Goal: Book appointment/travel/reservation

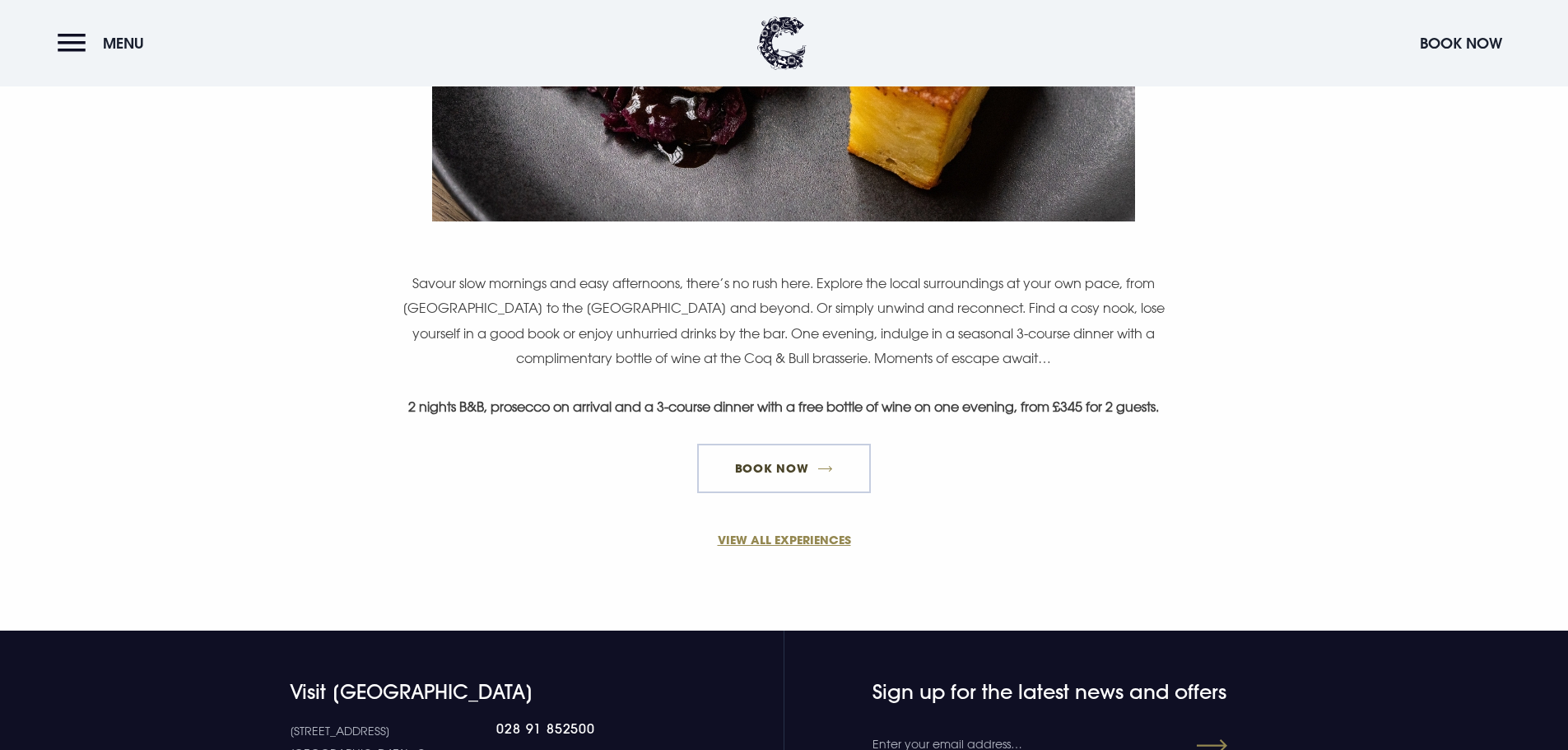
click at [809, 468] on link "BOOK NOW" at bounding box center [784, 468] width 173 height 50
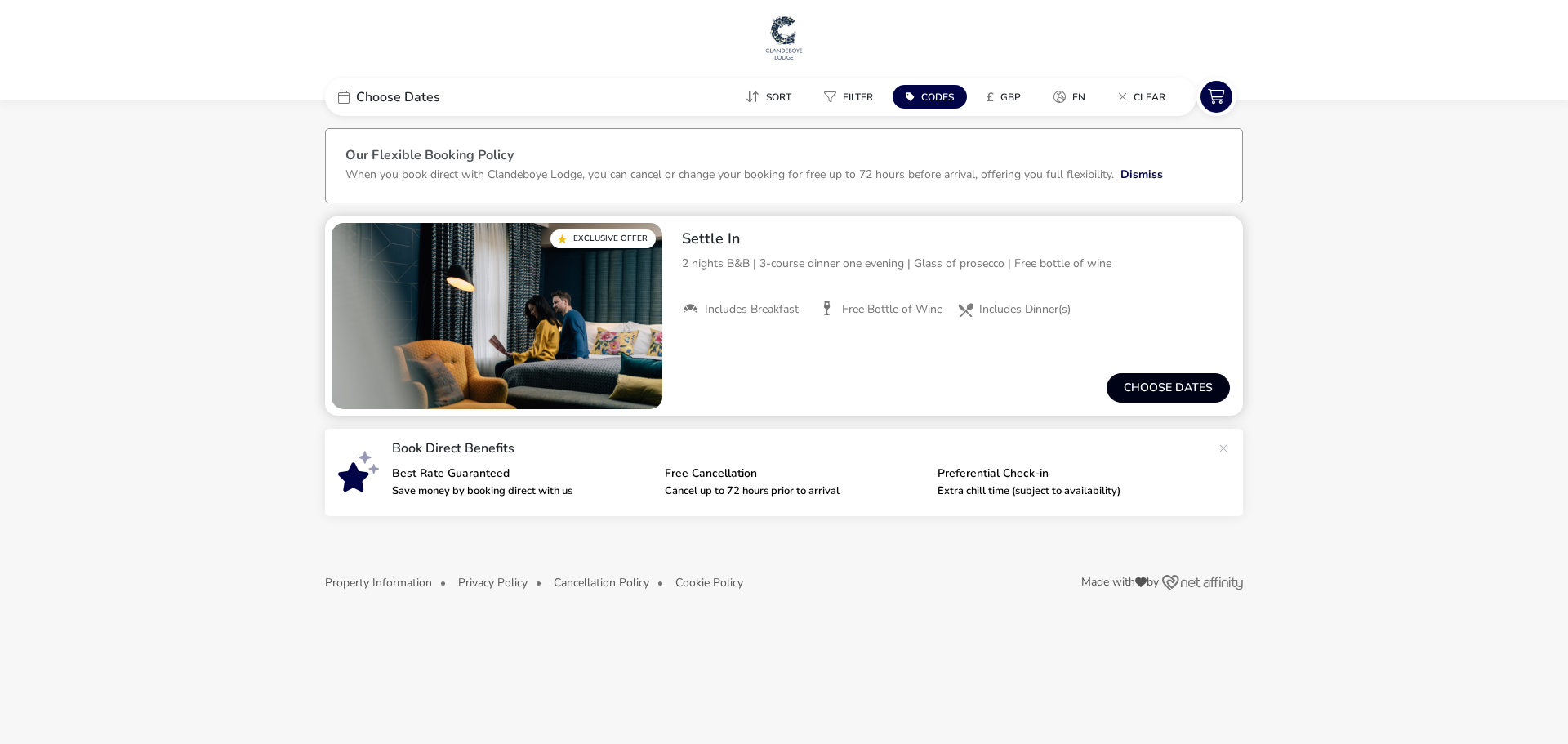
click at [1178, 388] on button "Choose dates" at bounding box center [1168, 388] width 124 height 29
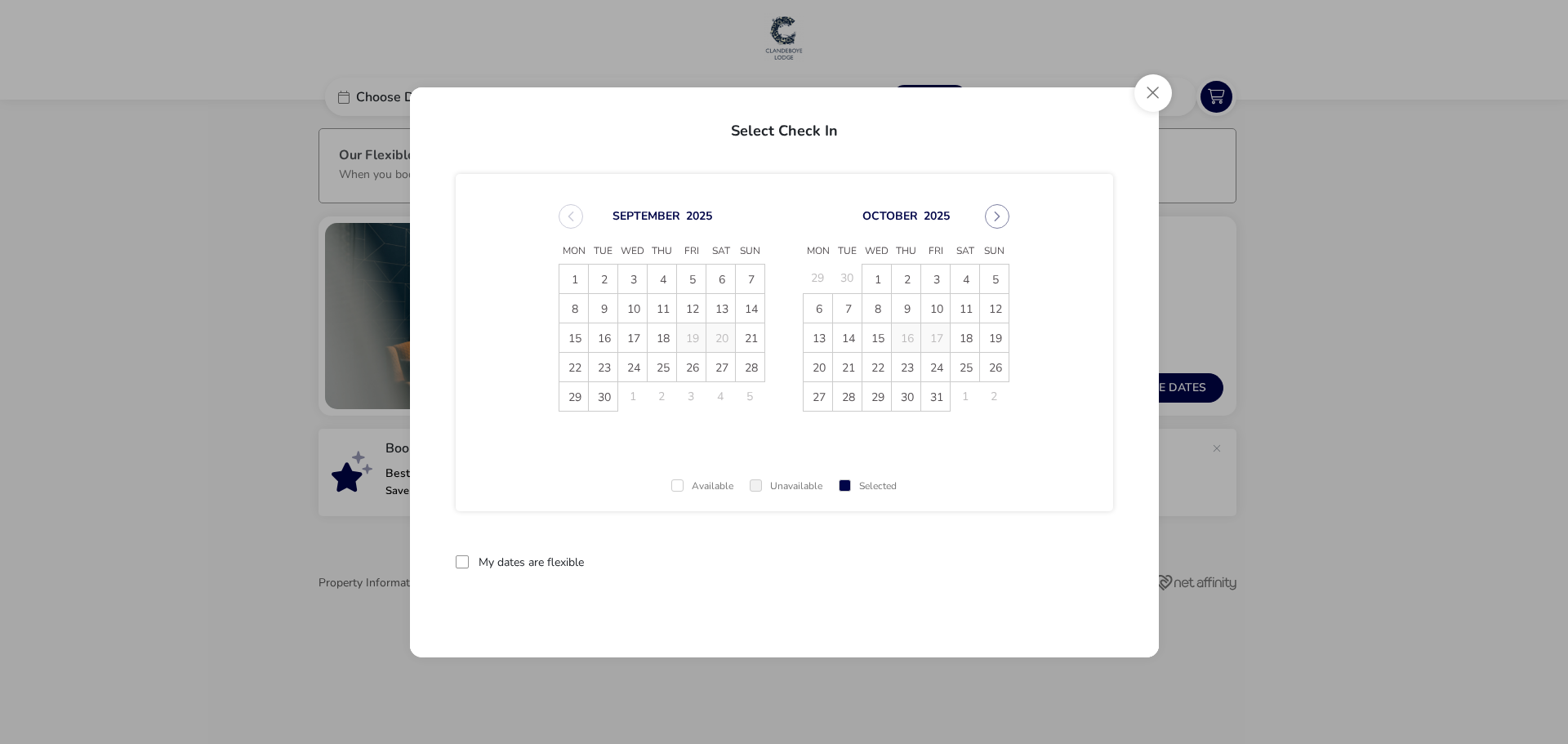
click at [720, 372] on span "27" at bounding box center [720, 366] width 29 height 29
click at [968, 281] on td "4" at bounding box center [966, 278] width 29 height 29
click at [723, 370] on span "27" at bounding box center [720, 366] width 29 height 29
click at [569, 402] on span "29" at bounding box center [573, 396] width 29 height 29
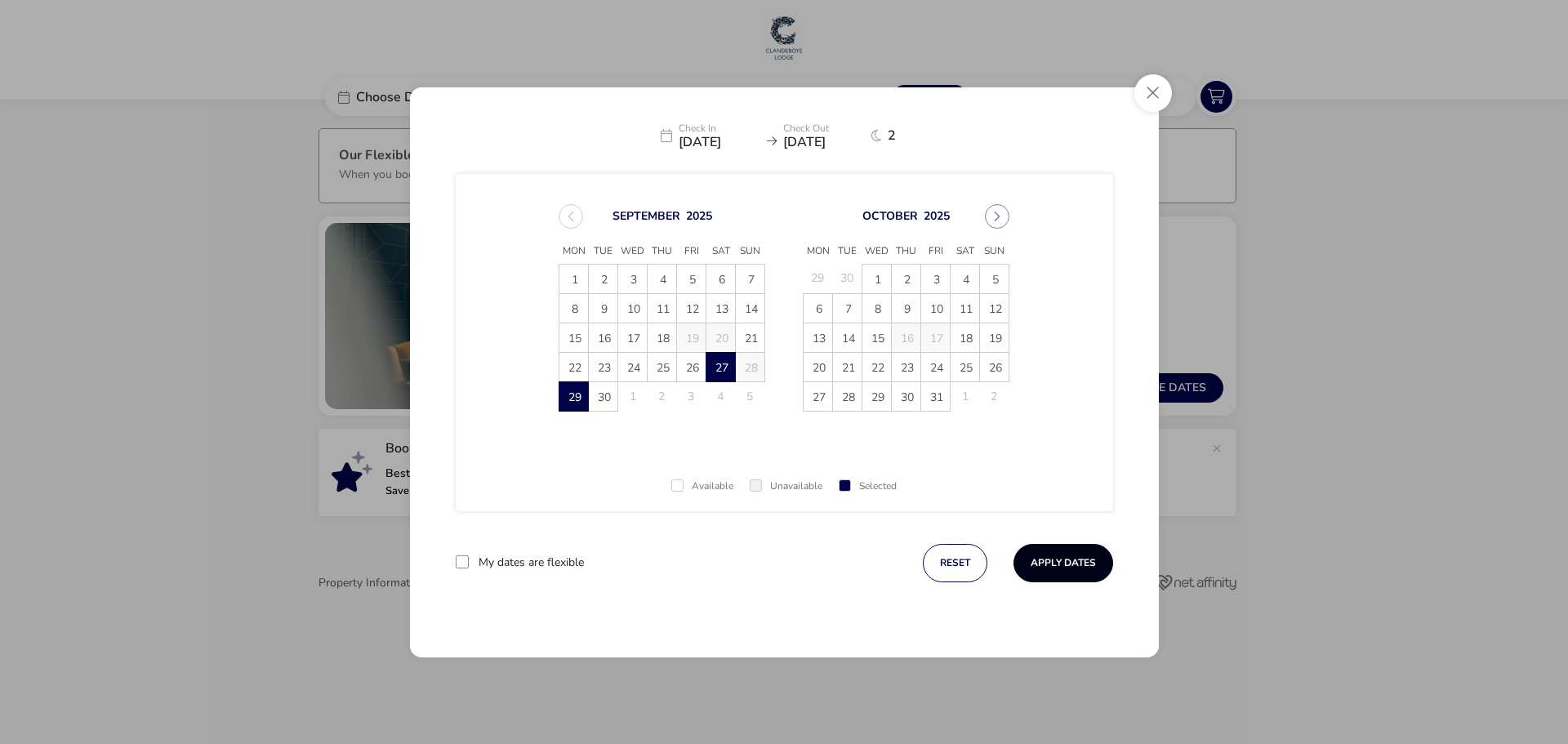
click at [1068, 553] on button "Apply Dates" at bounding box center [1062, 563] width 99 height 38
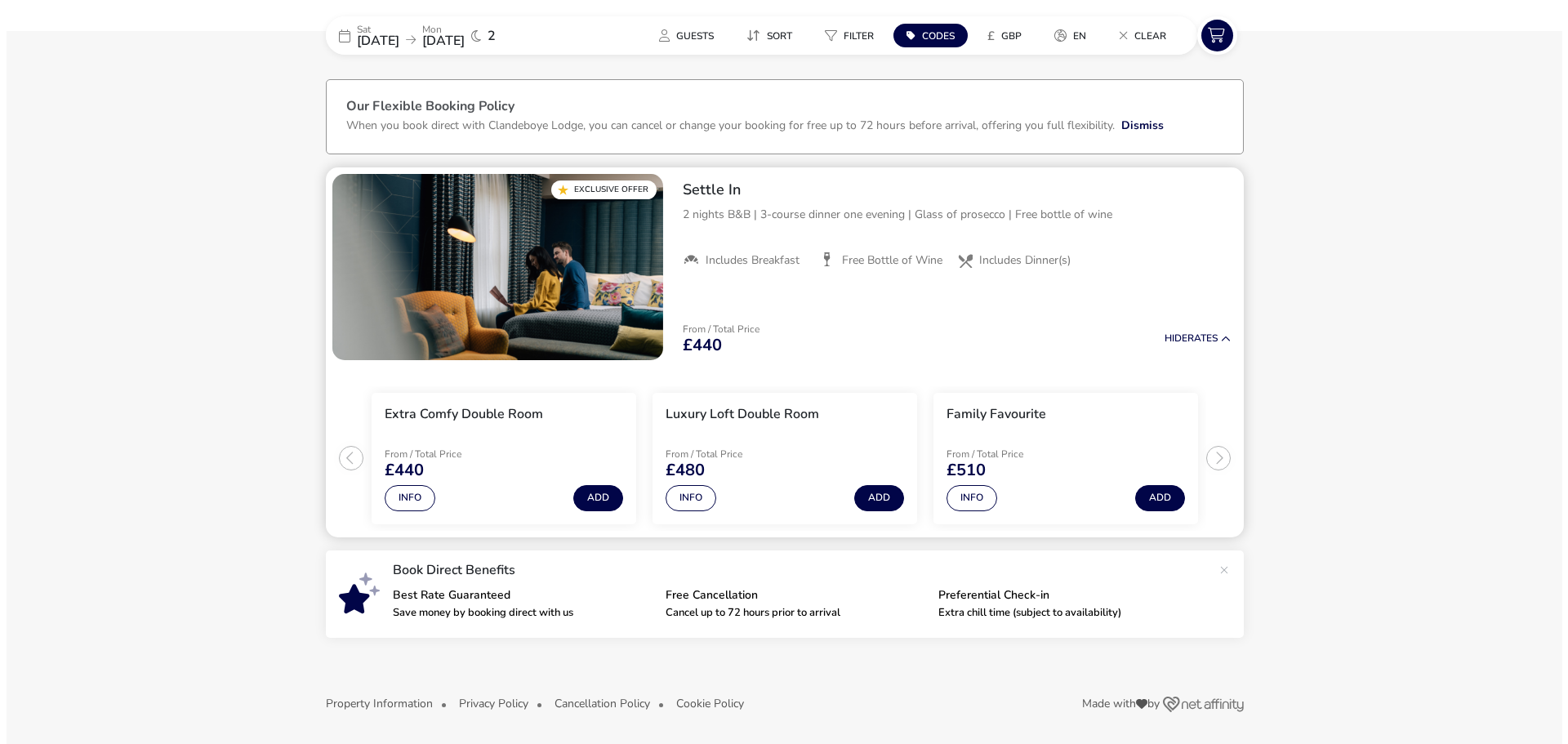
scroll to position [50, 0]
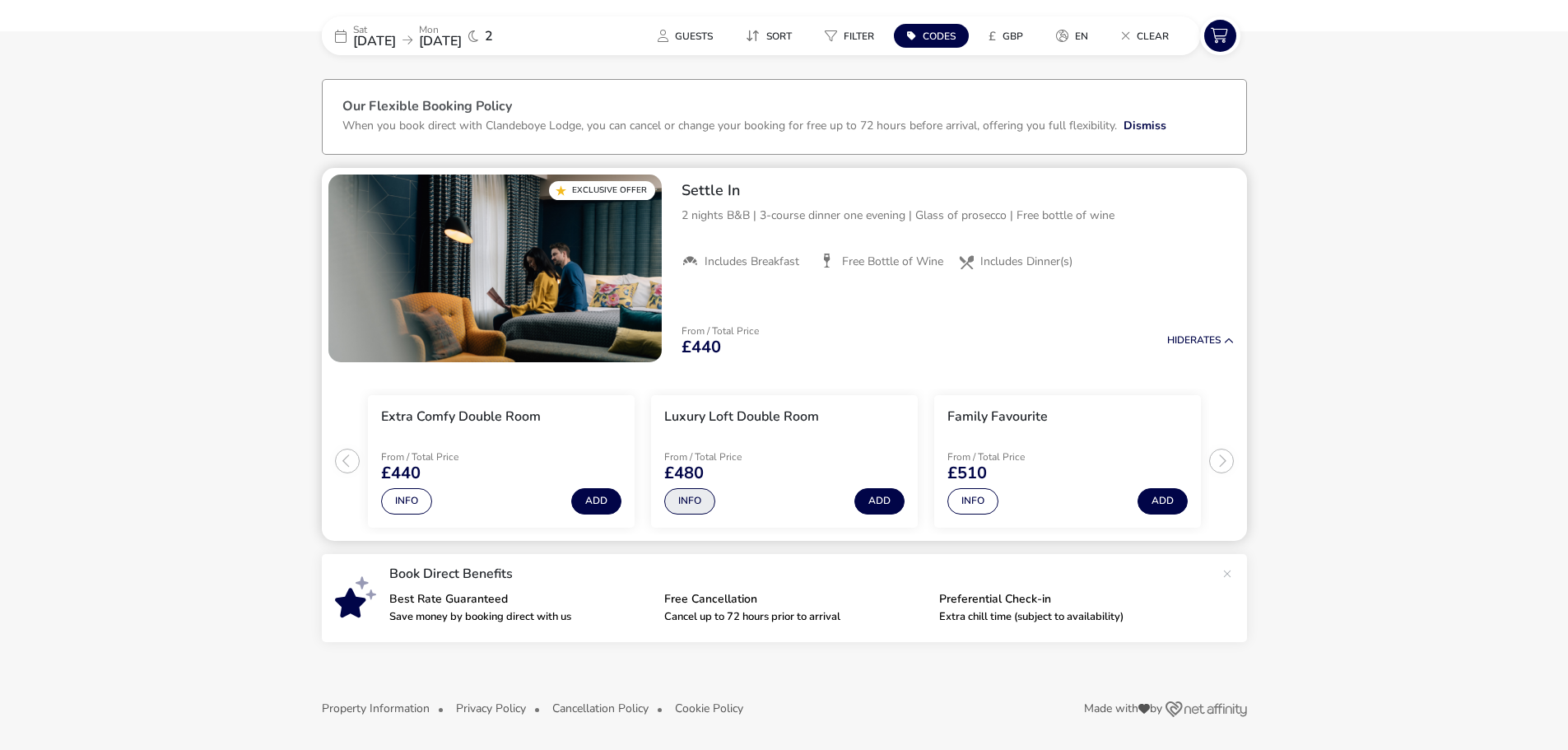
click at [696, 502] on button "Info" at bounding box center [689, 501] width 51 height 26
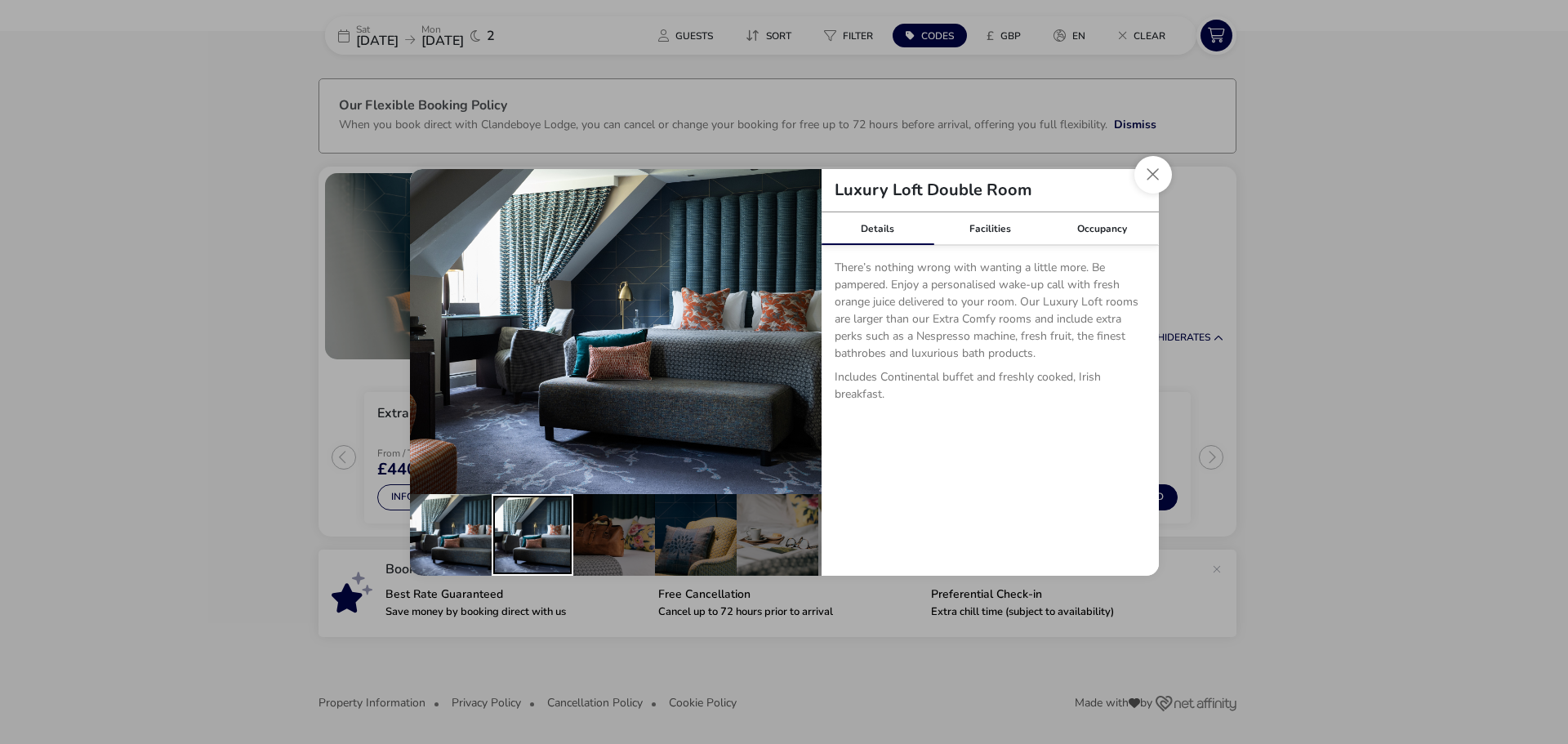
click at [539, 531] on div "details" at bounding box center [532, 534] width 81 height 81
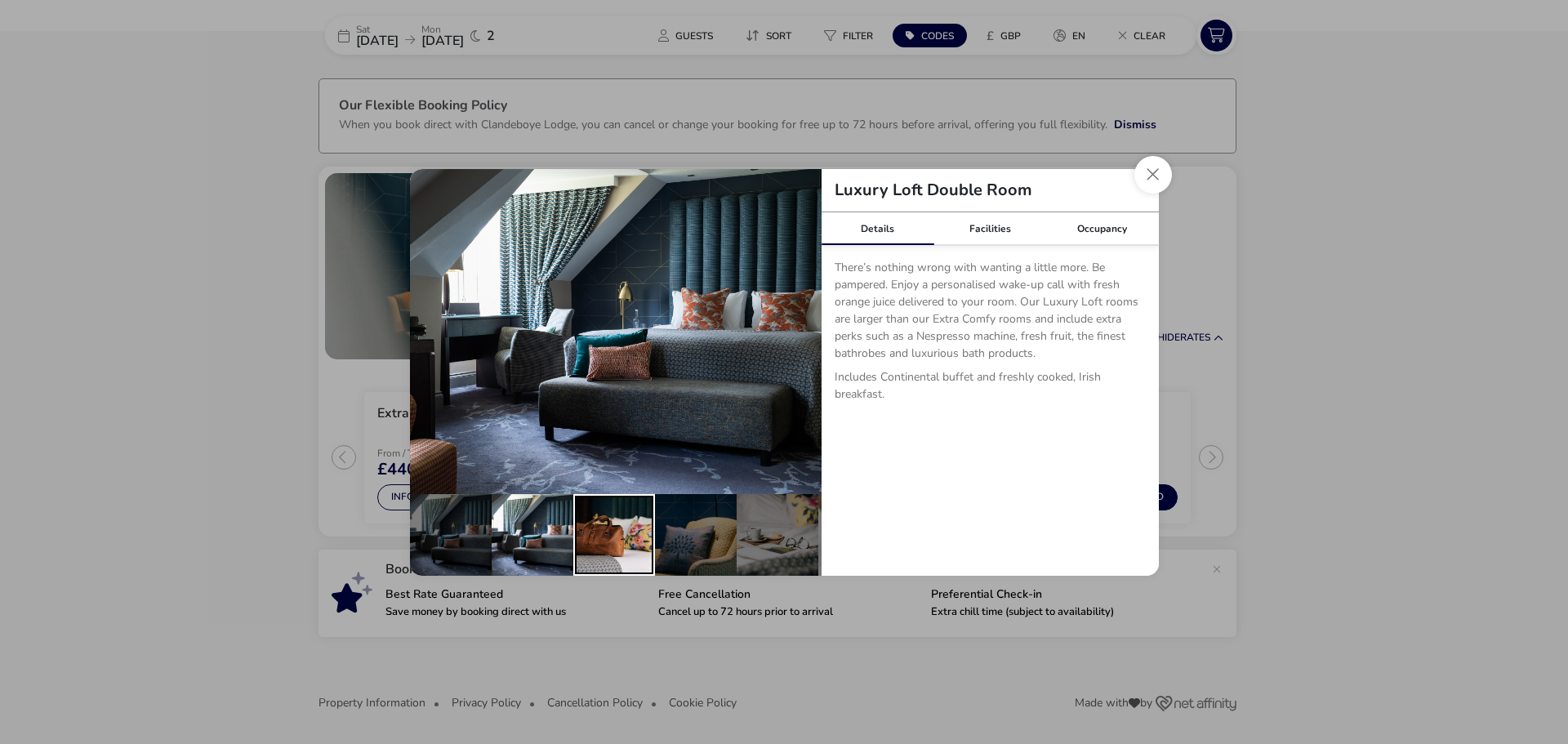
click at [607, 534] on div "details" at bounding box center [614, 534] width 81 height 81
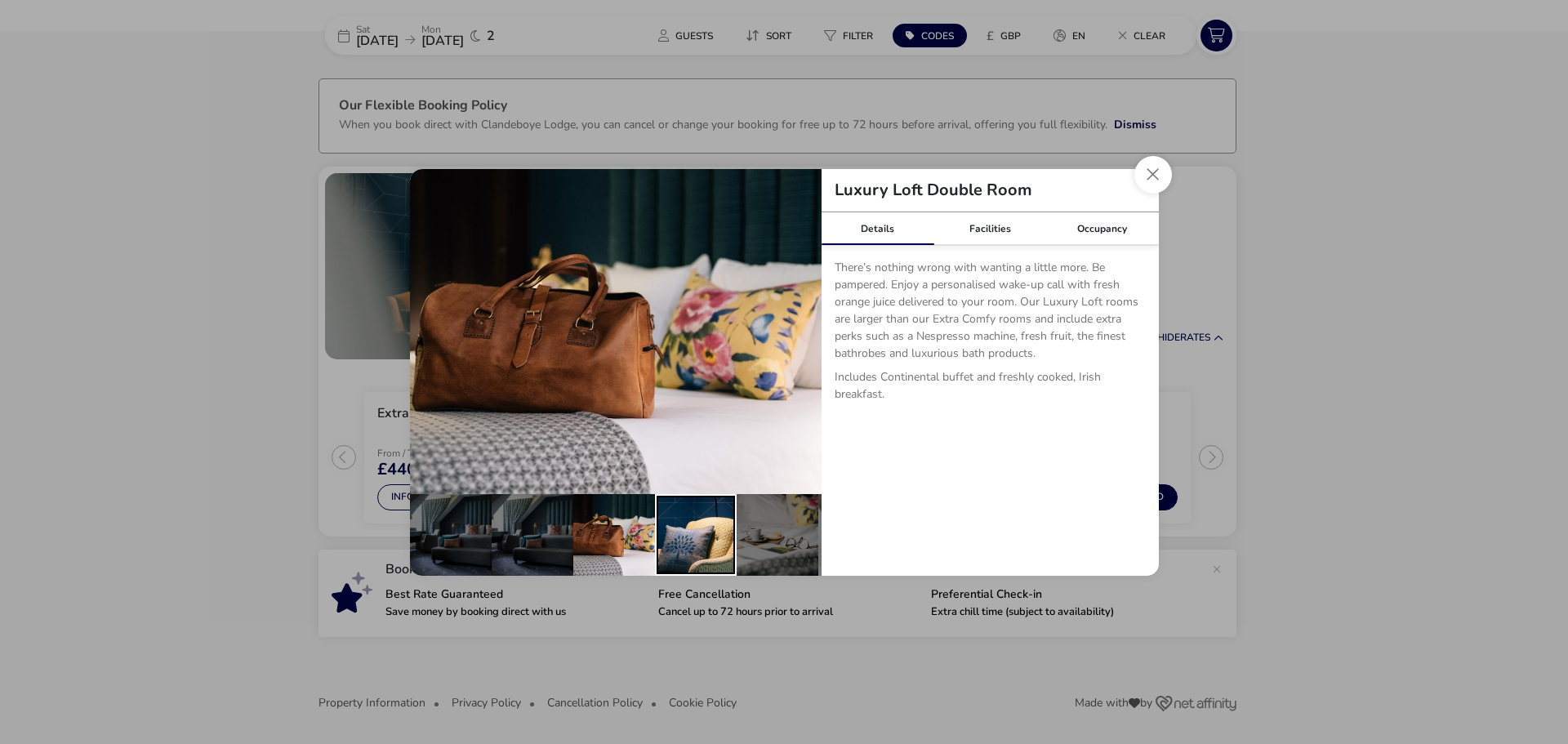
click at [685, 525] on div "details" at bounding box center [696, 534] width 81 height 81
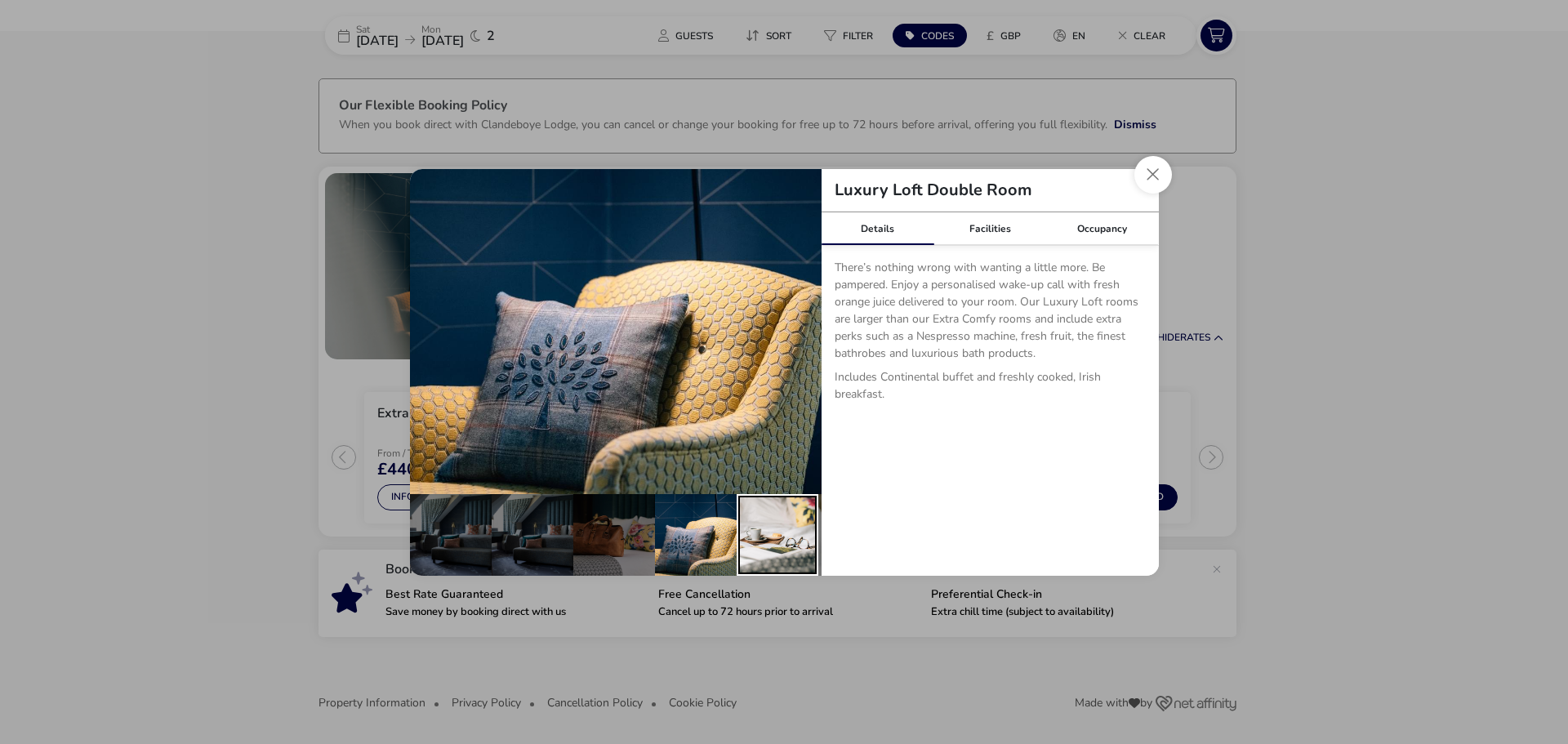
click at [763, 528] on div "details" at bounding box center [777, 534] width 81 height 81
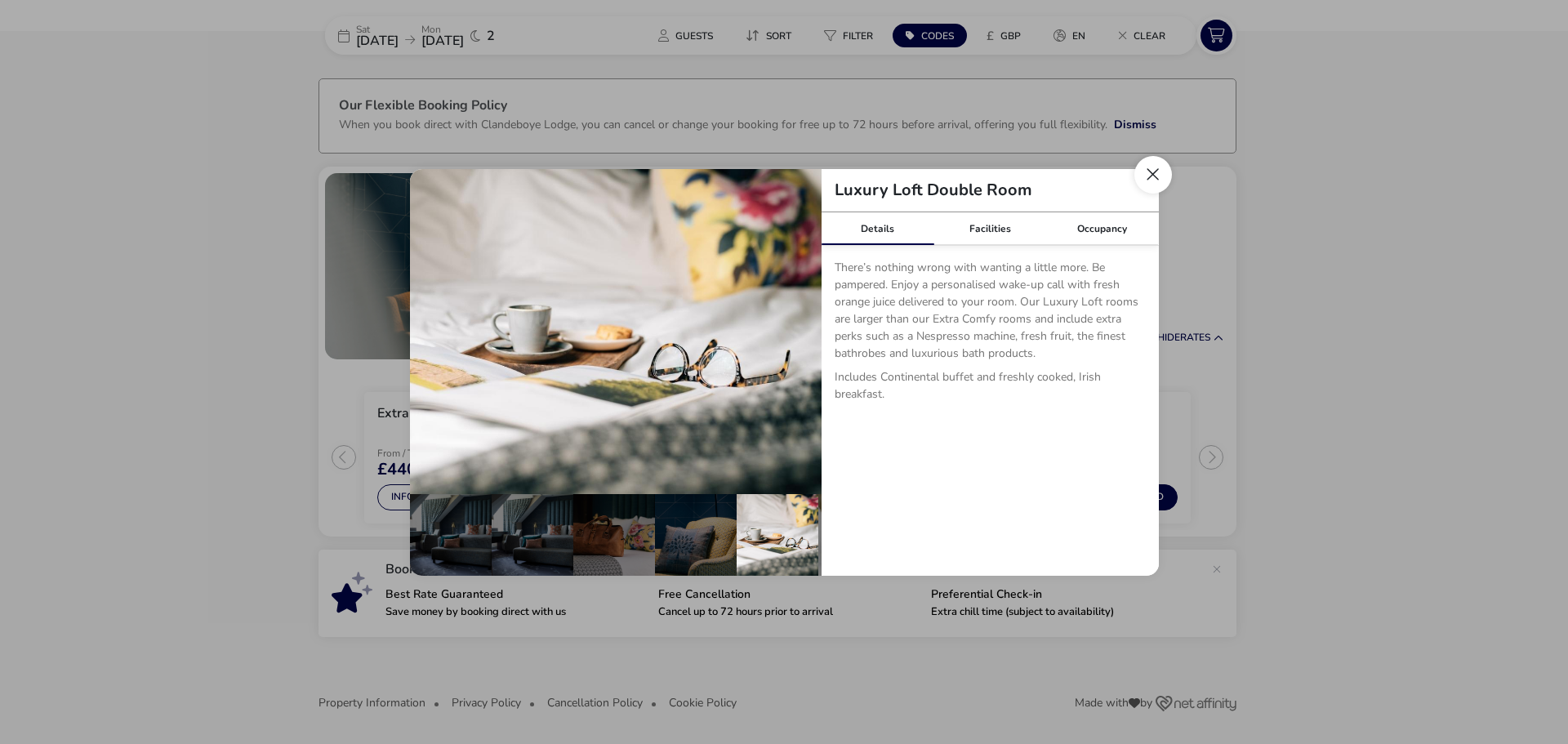
click at [1151, 176] on button "Close dialog" at bounding box center [1152, 174] width 37 height 37
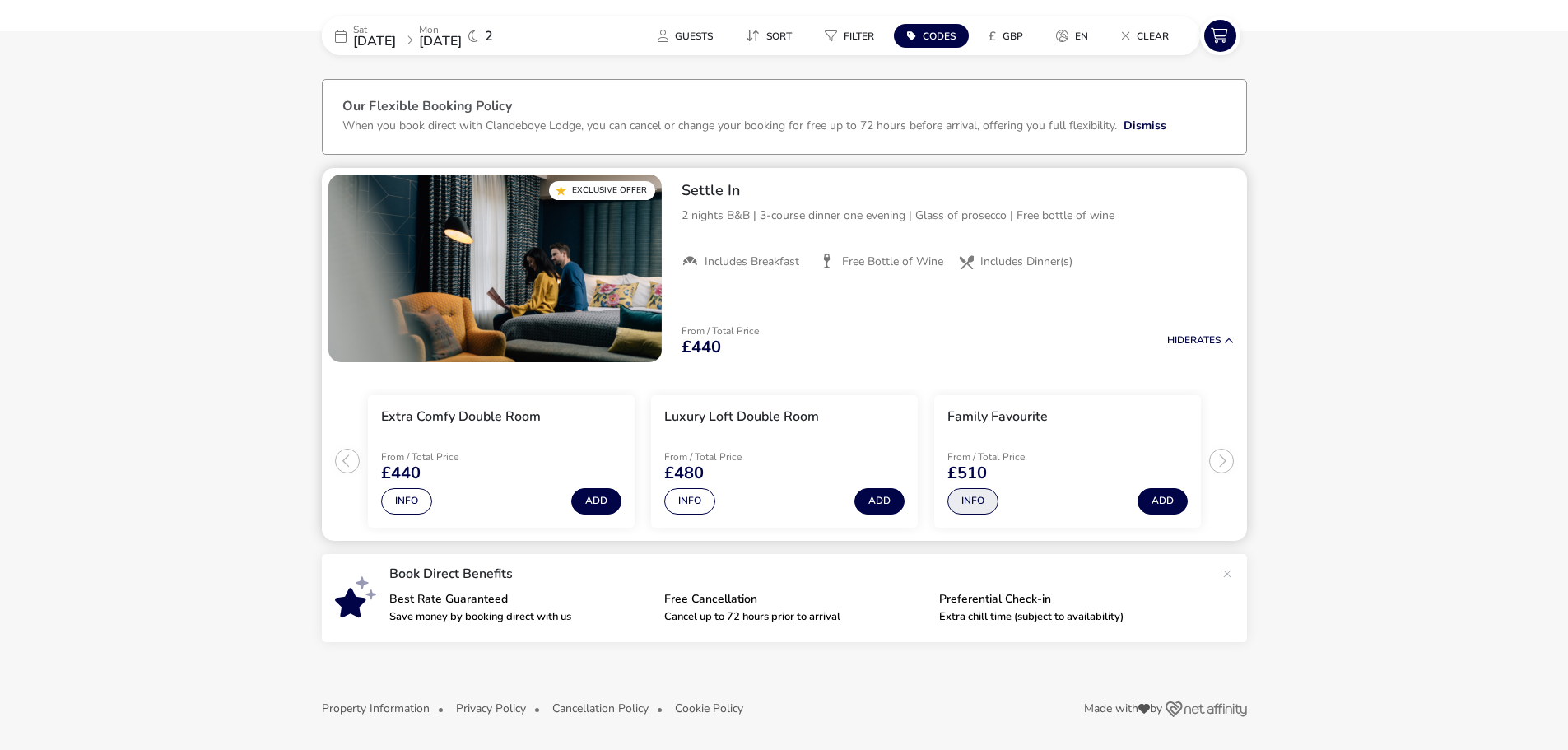
click at [957, 500] on button "Info" at bounding box center [973, 501] width 51 height 26
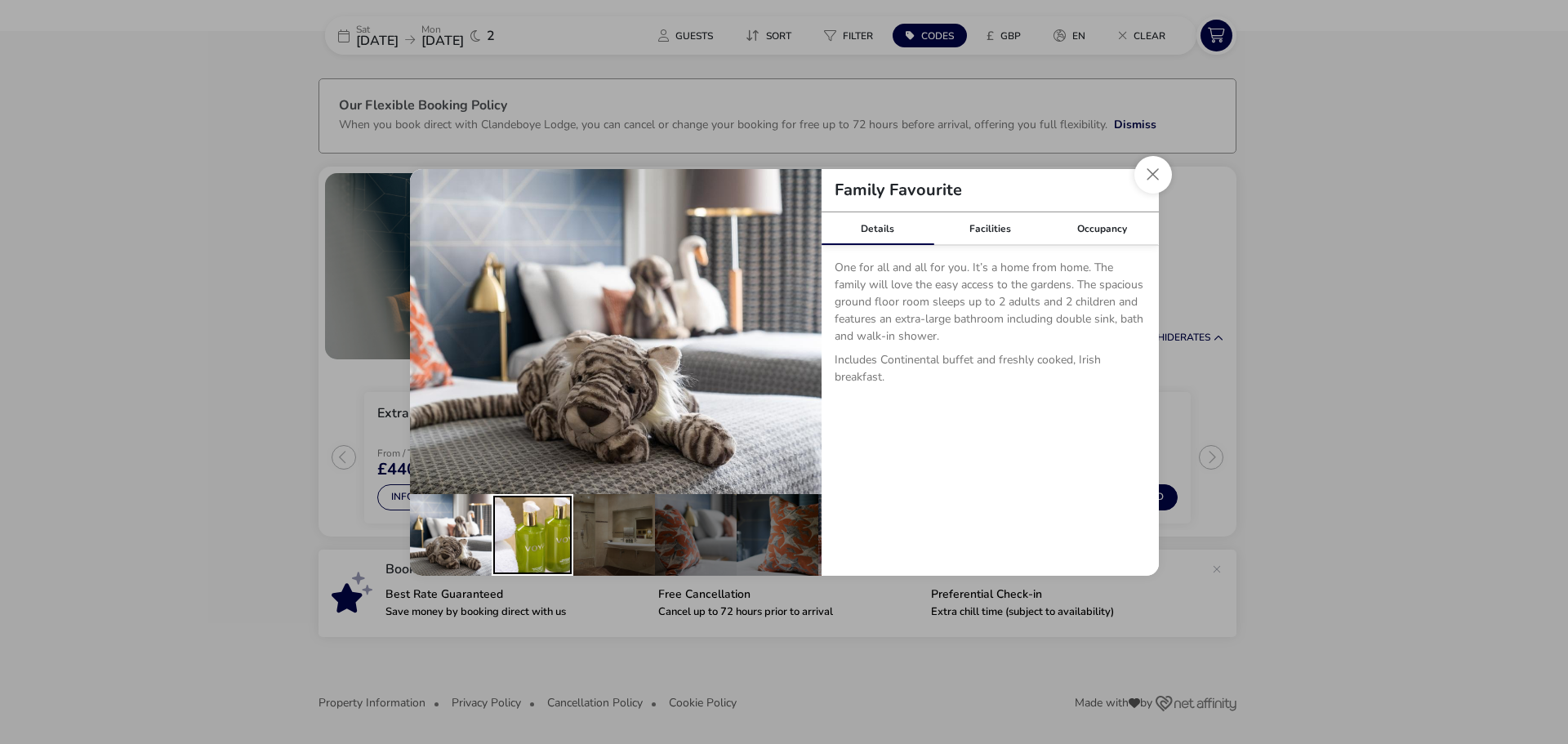
click at [551, 525] on div "details" at bounding box center [532, 534] width 81 height 81
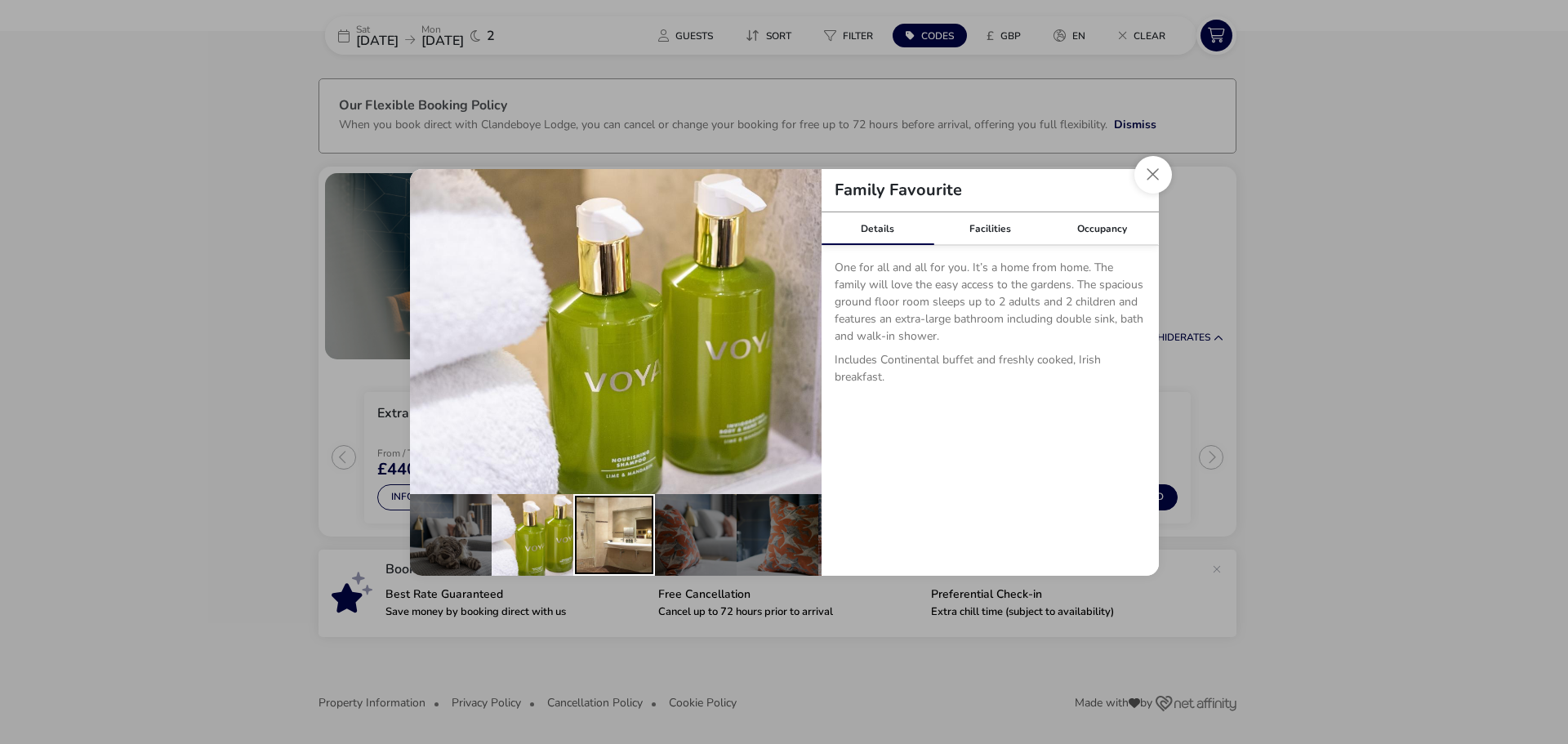
click at [647, 522] on div "details" at bounding box center [614, 534] width 81 height 81
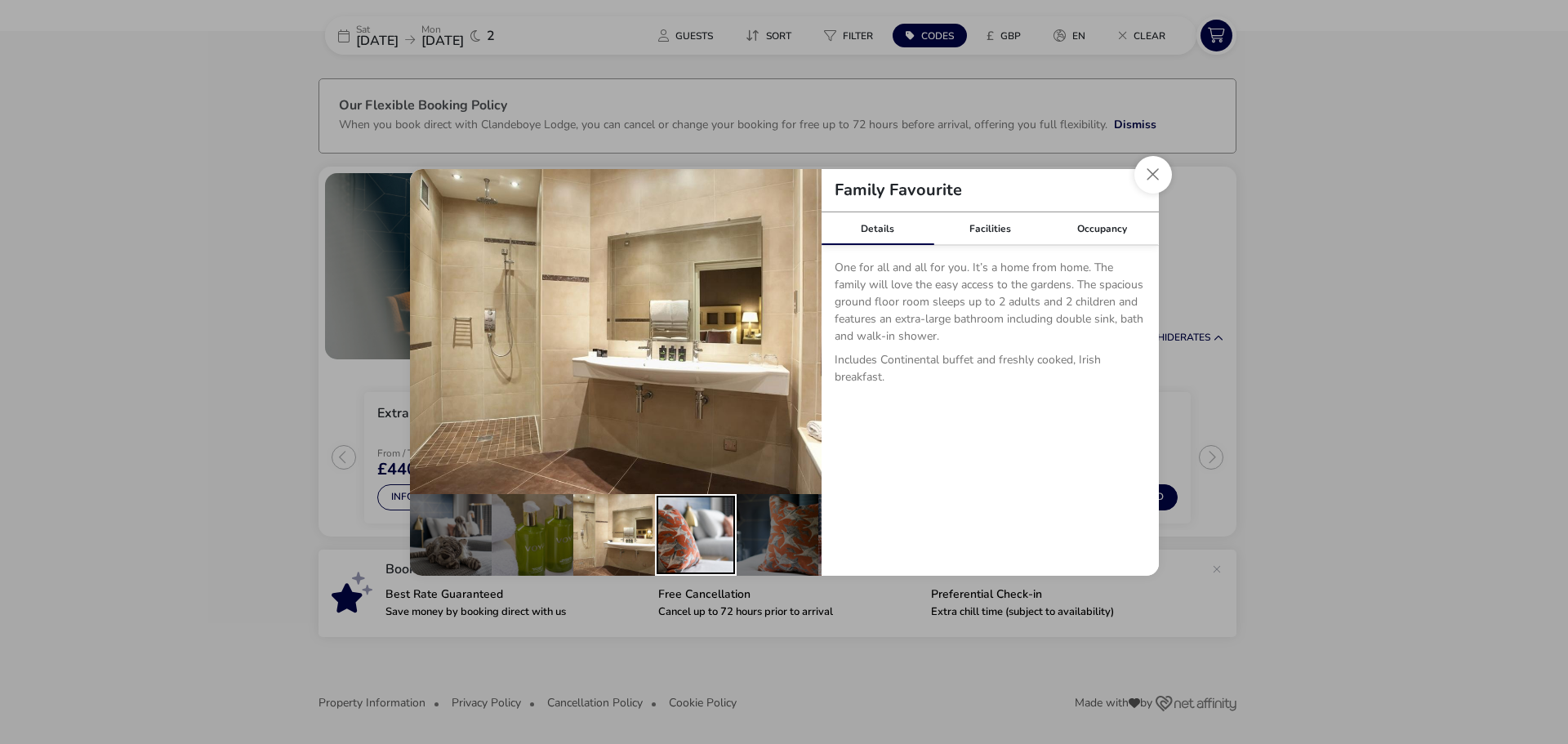
click at [726, 525] on div "details" at bounding box center [696, 534] width 81 height 81
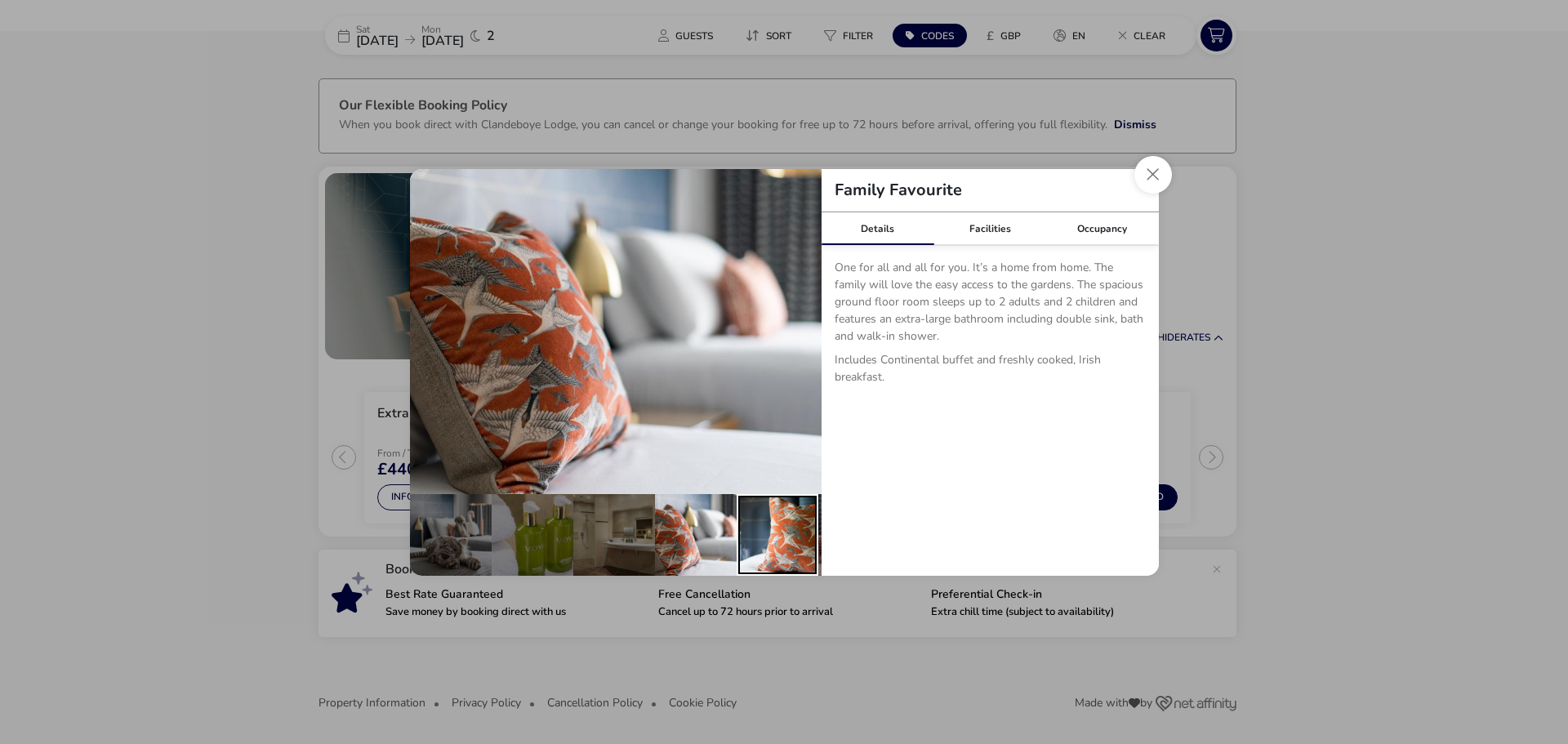
click at [777, 525] on div "details" at bounding box center [777, 534] width 81 height 81
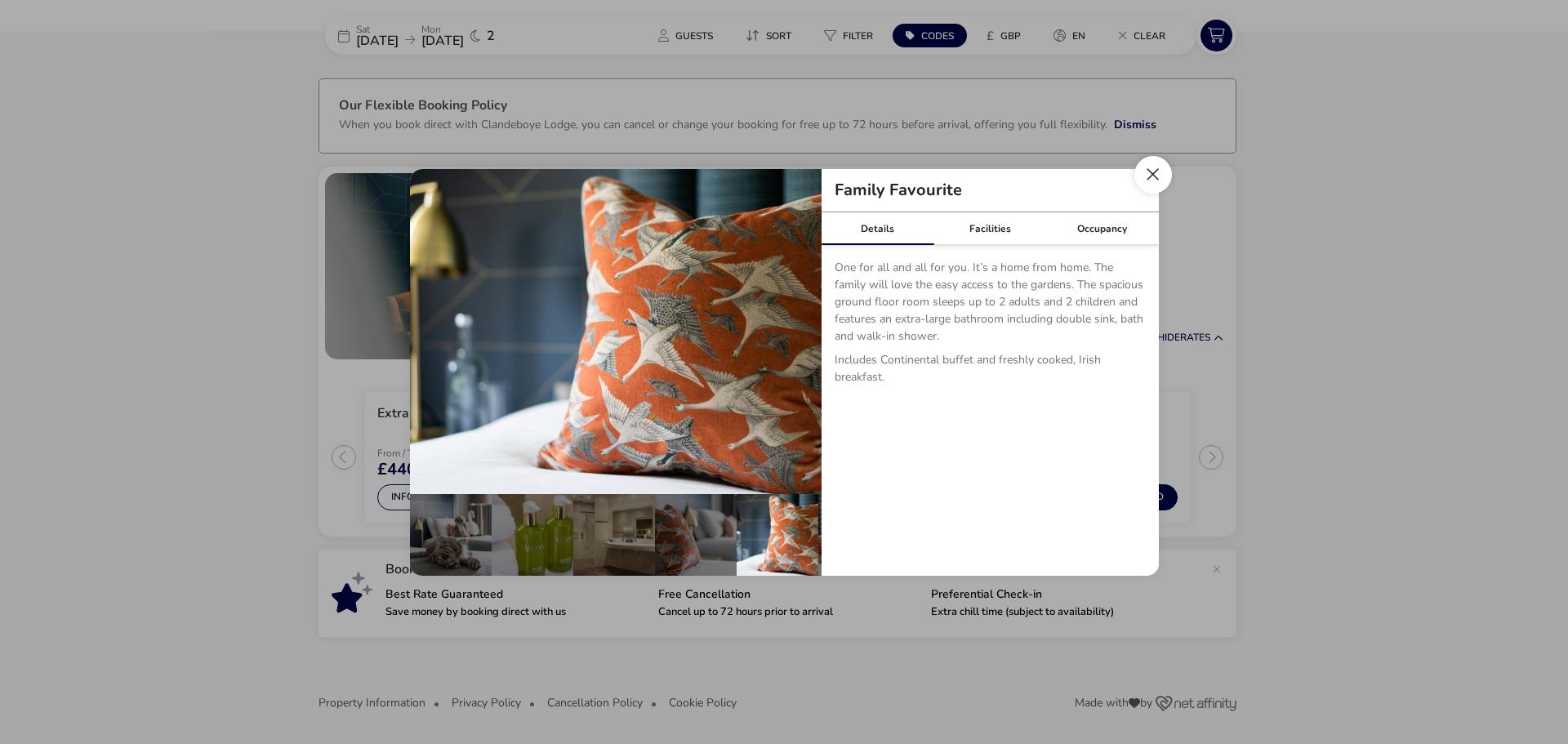
click at [1156, 173] on button "Close dialog" at bounding box center [1152, 174] width 37 height 37
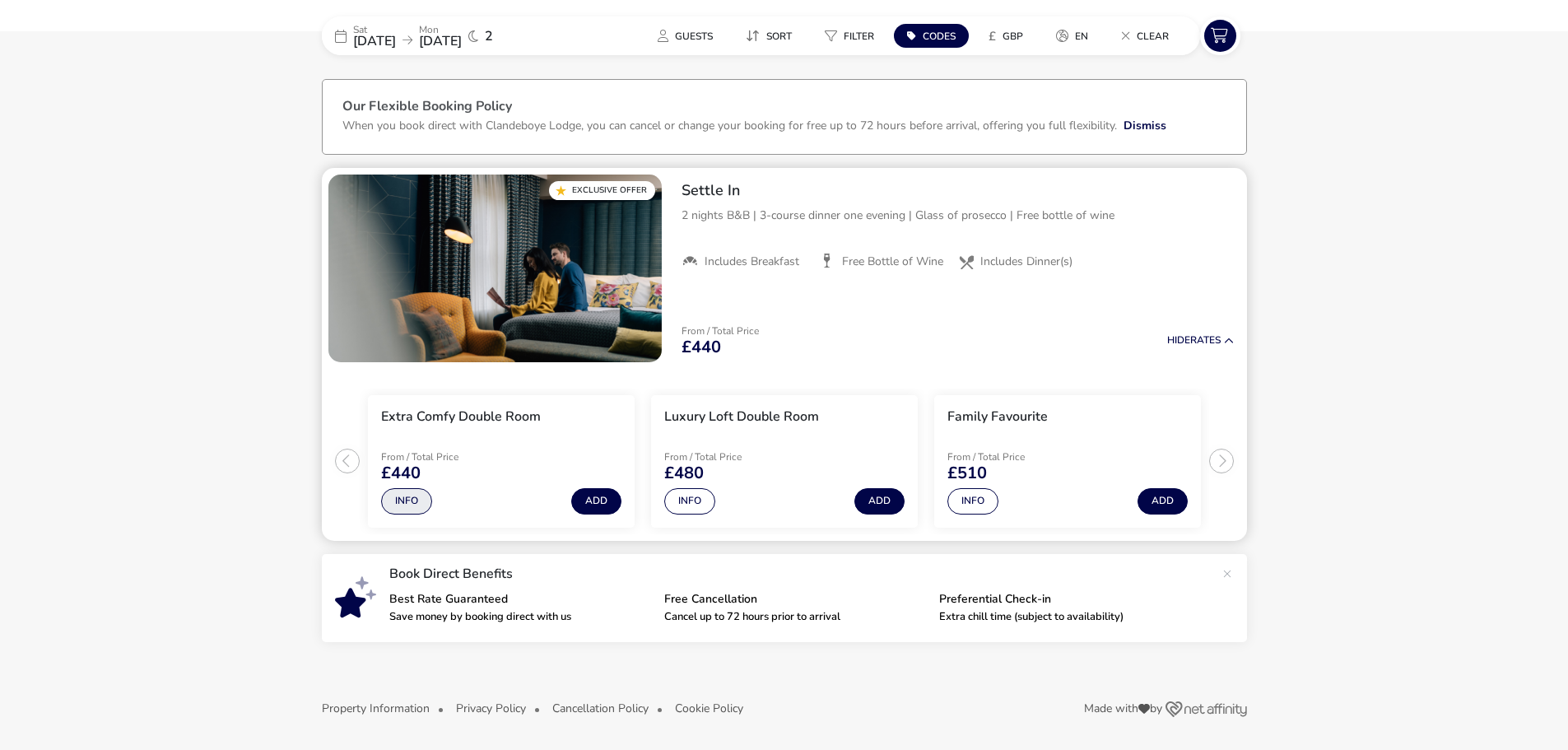
click at [402, 497] on button "Info" at bounding box center [406, 501] width 51 height 26
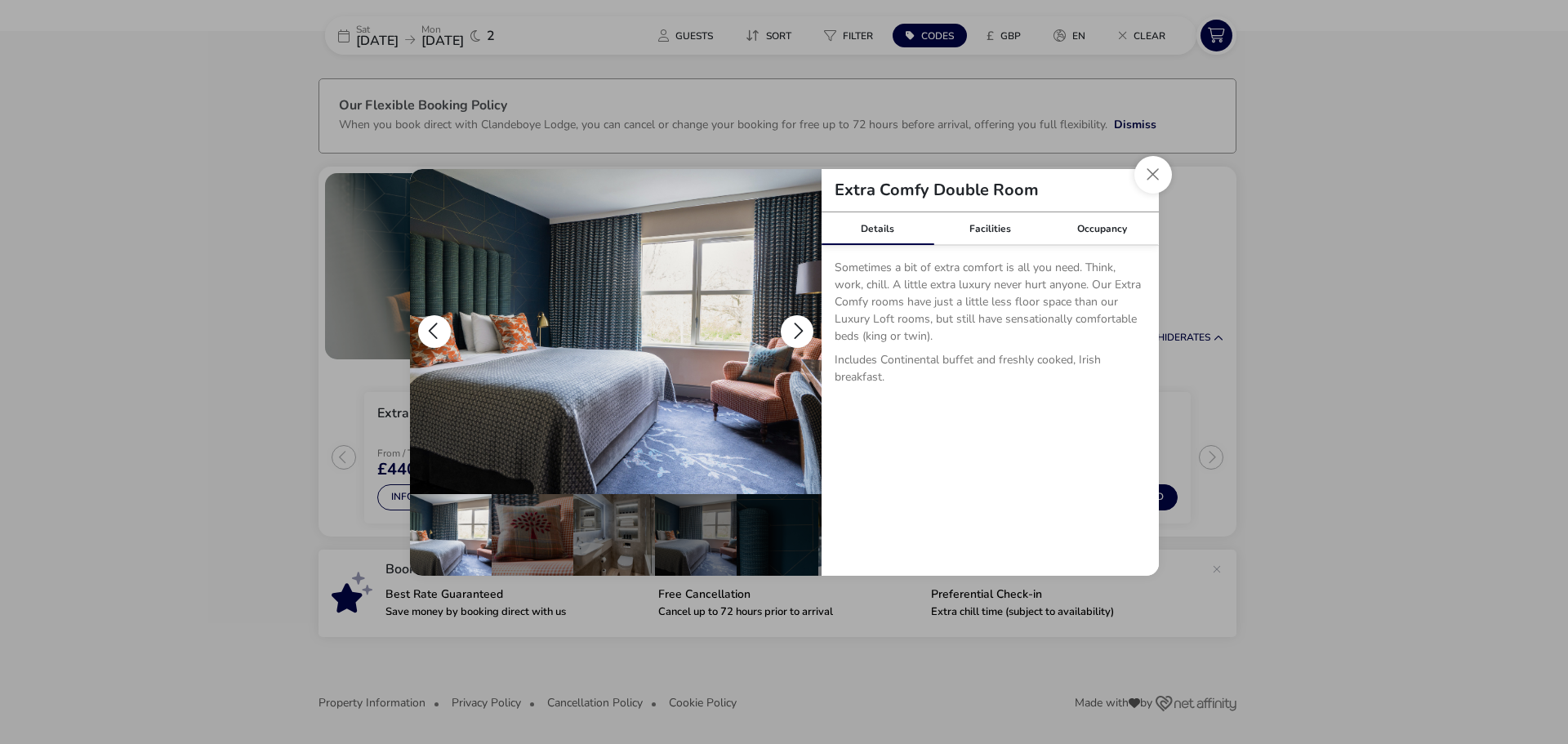
click at [801, 332] on button "details" at bounding box center [797, 332] width 33 height 33
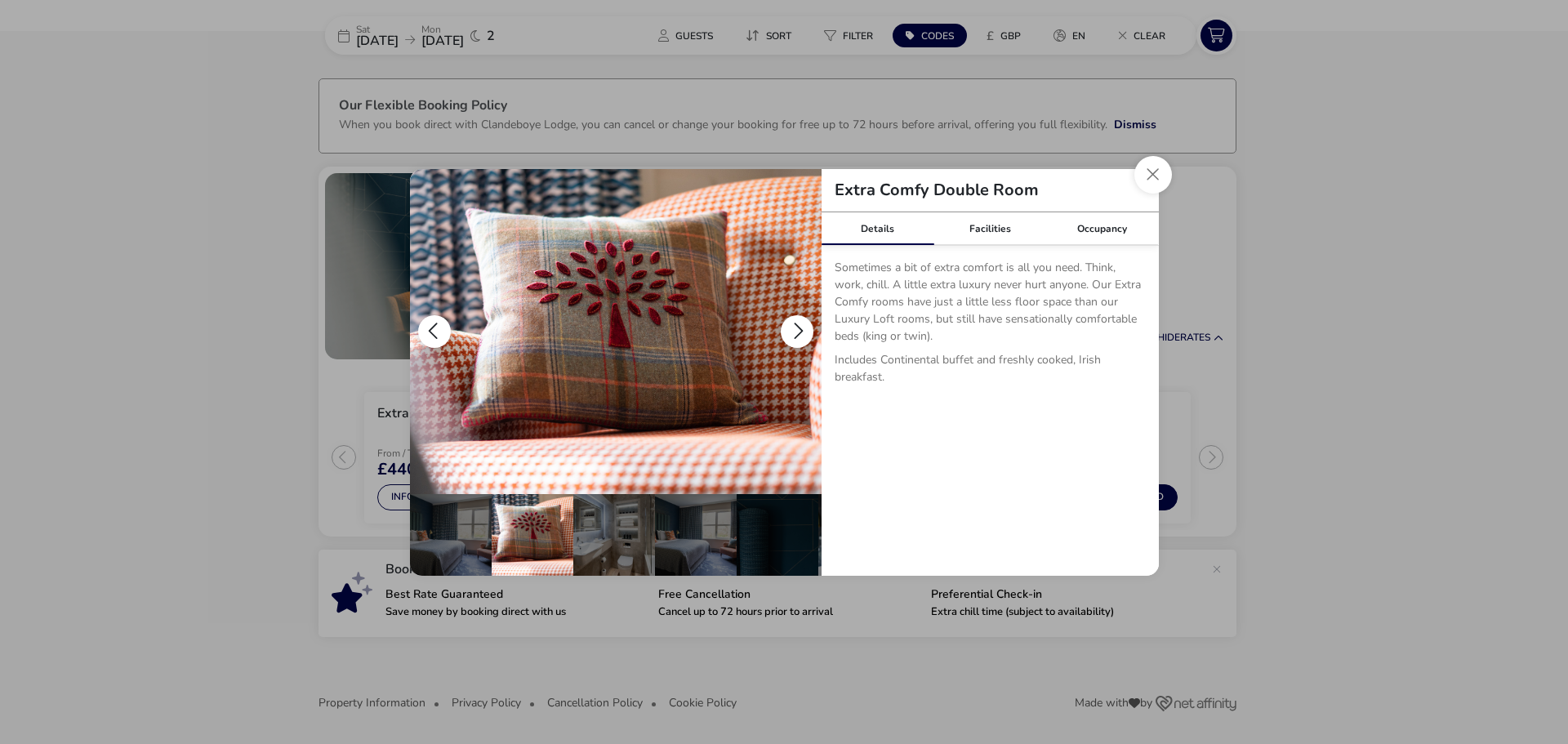
click at [801, 332] on button "details" at bounding box center [797, 332] width 33 height 33
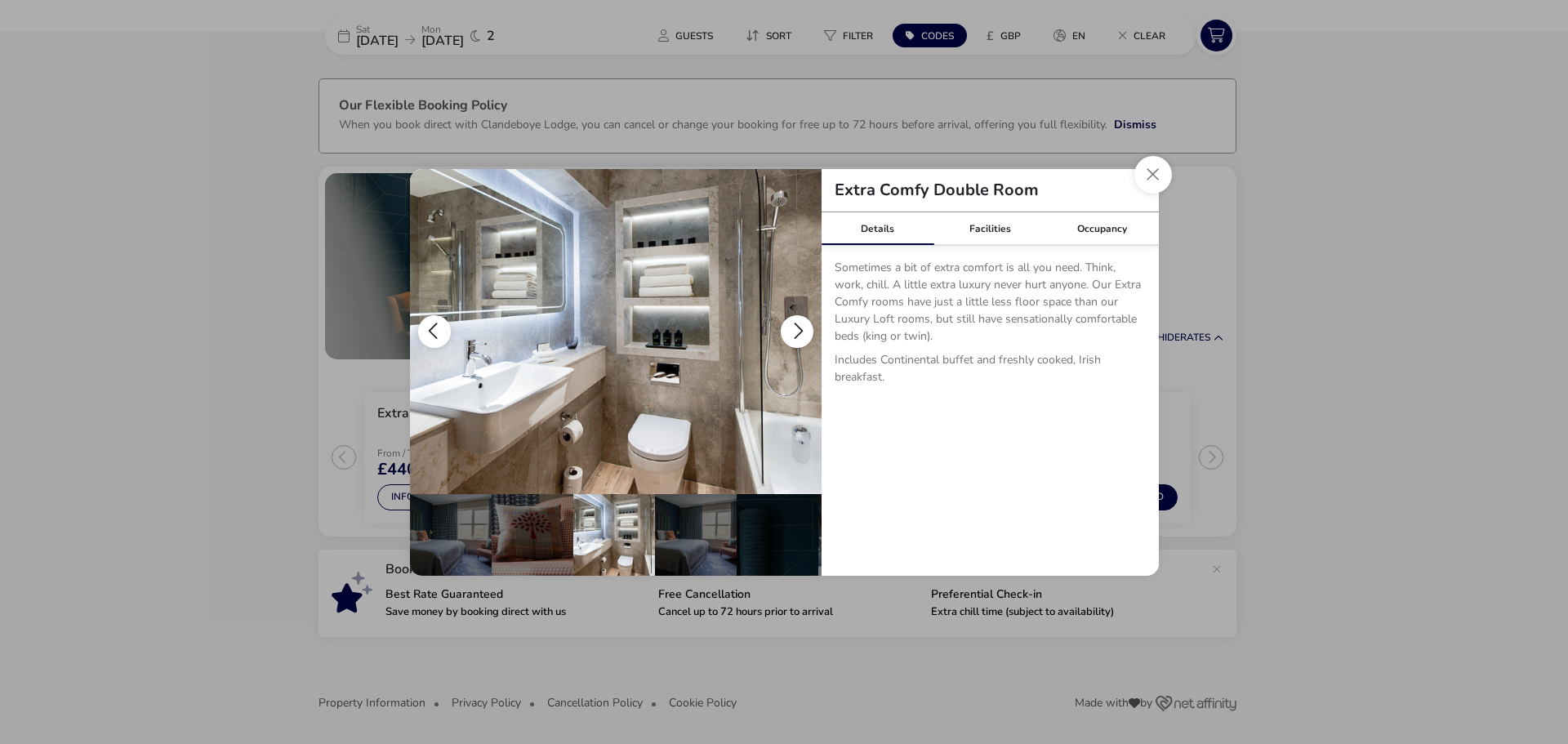
scroll to position [0, 81]
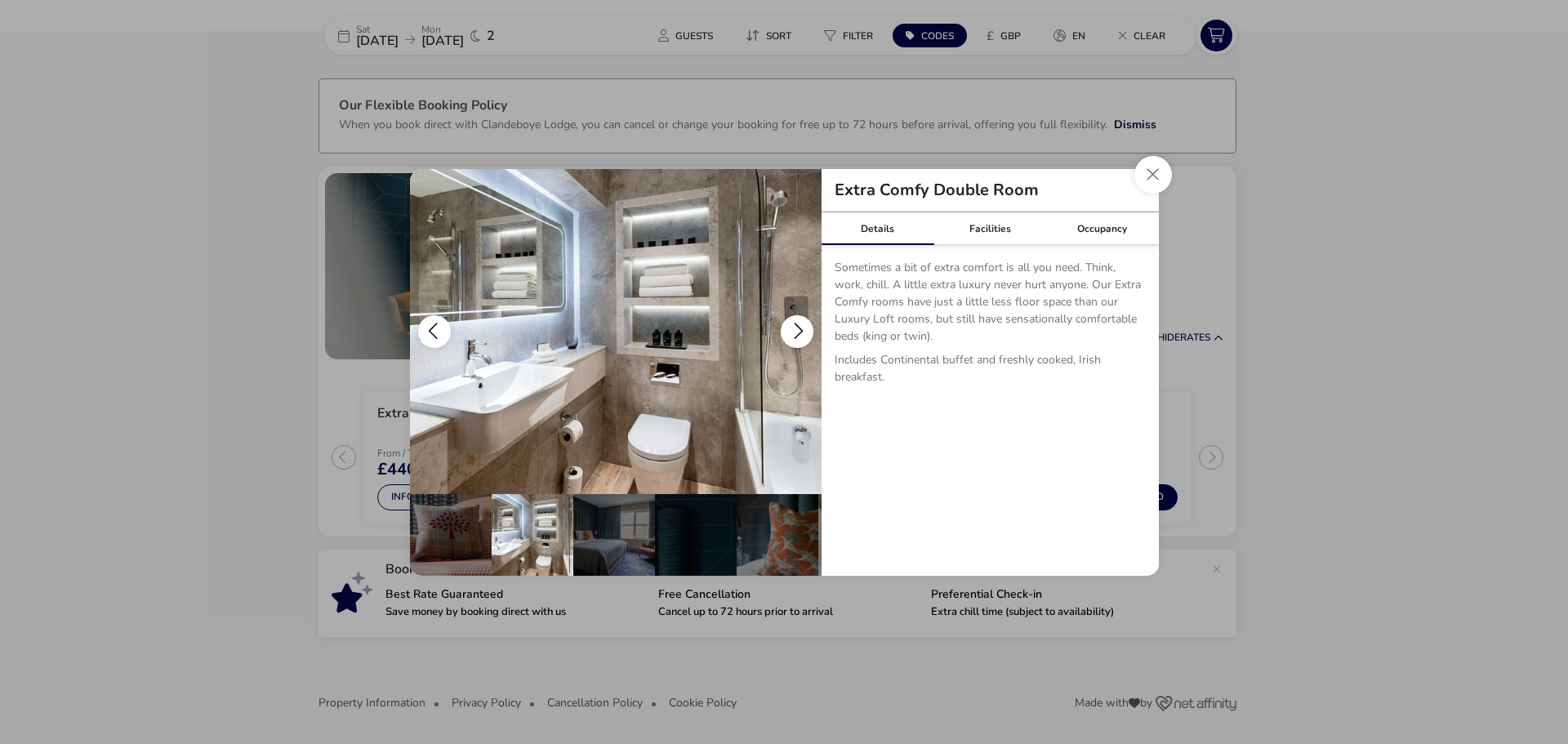
click at [801, 332] on button "details" at bounding box center [797, 332] width 33 height 33
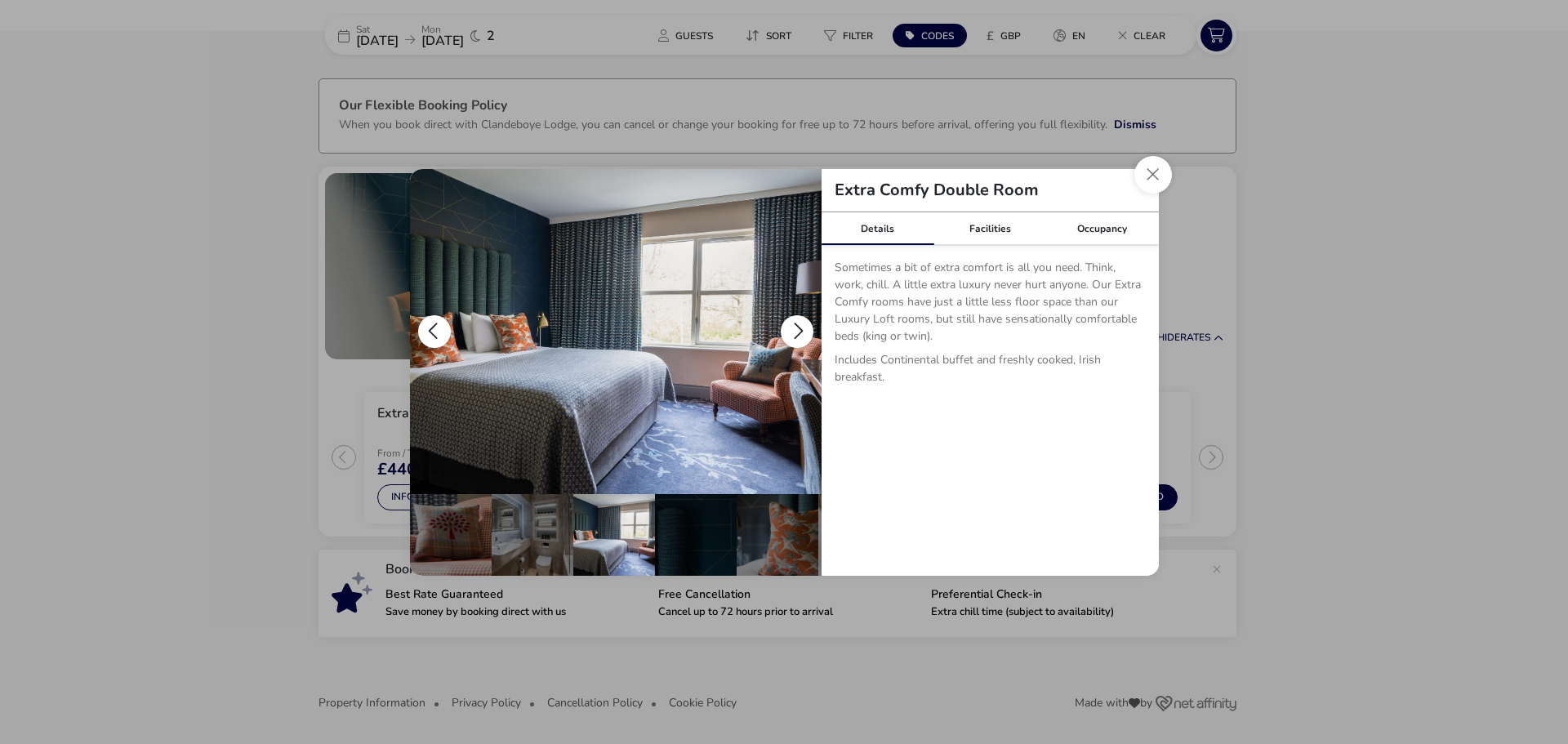
scroll to position [0, 160]
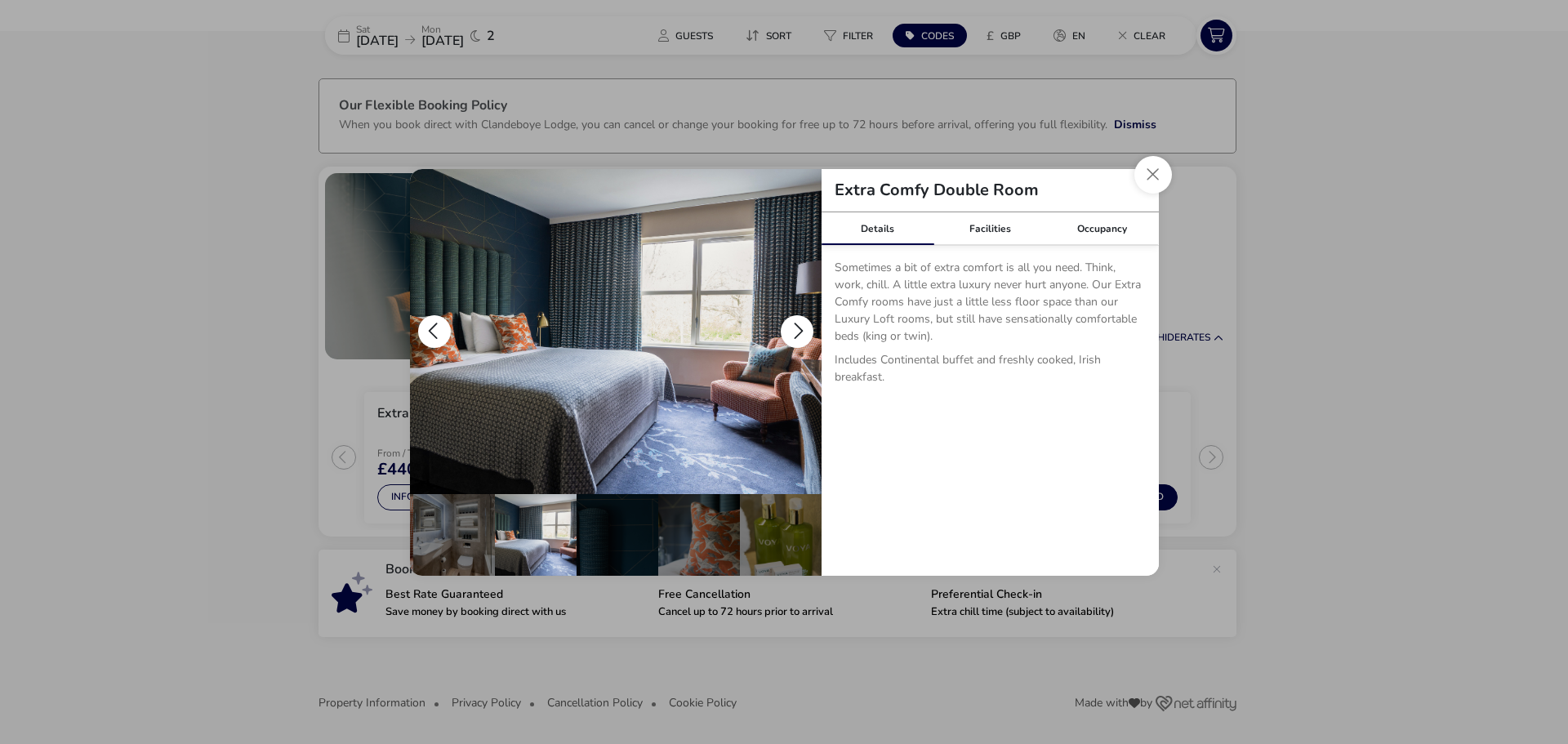
click at [803, 329] on button "details" at bounding box center [797, 332] width 33 height 33
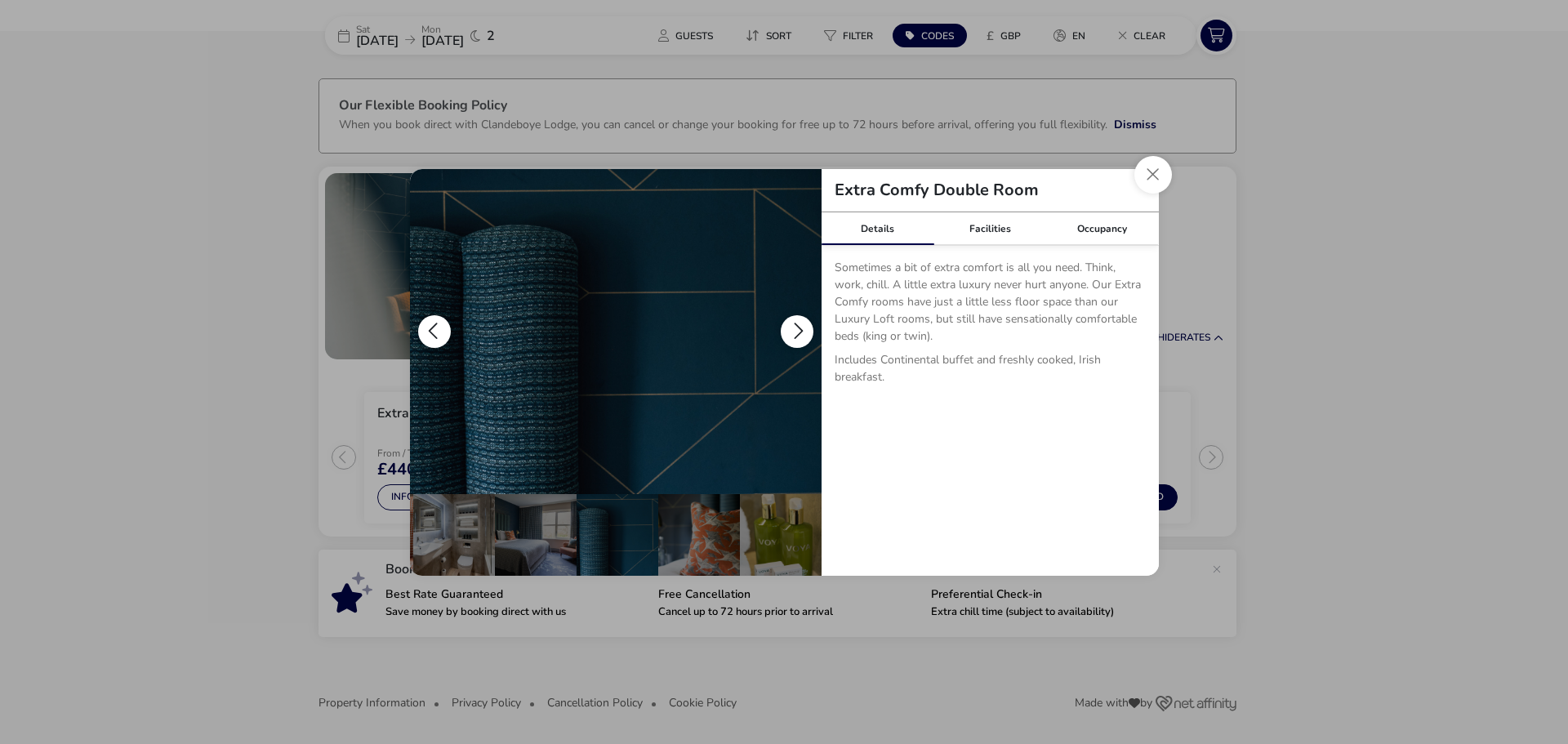
click at [803, 329] on button "details" at bounding box center [797, 332] width 33 height 33
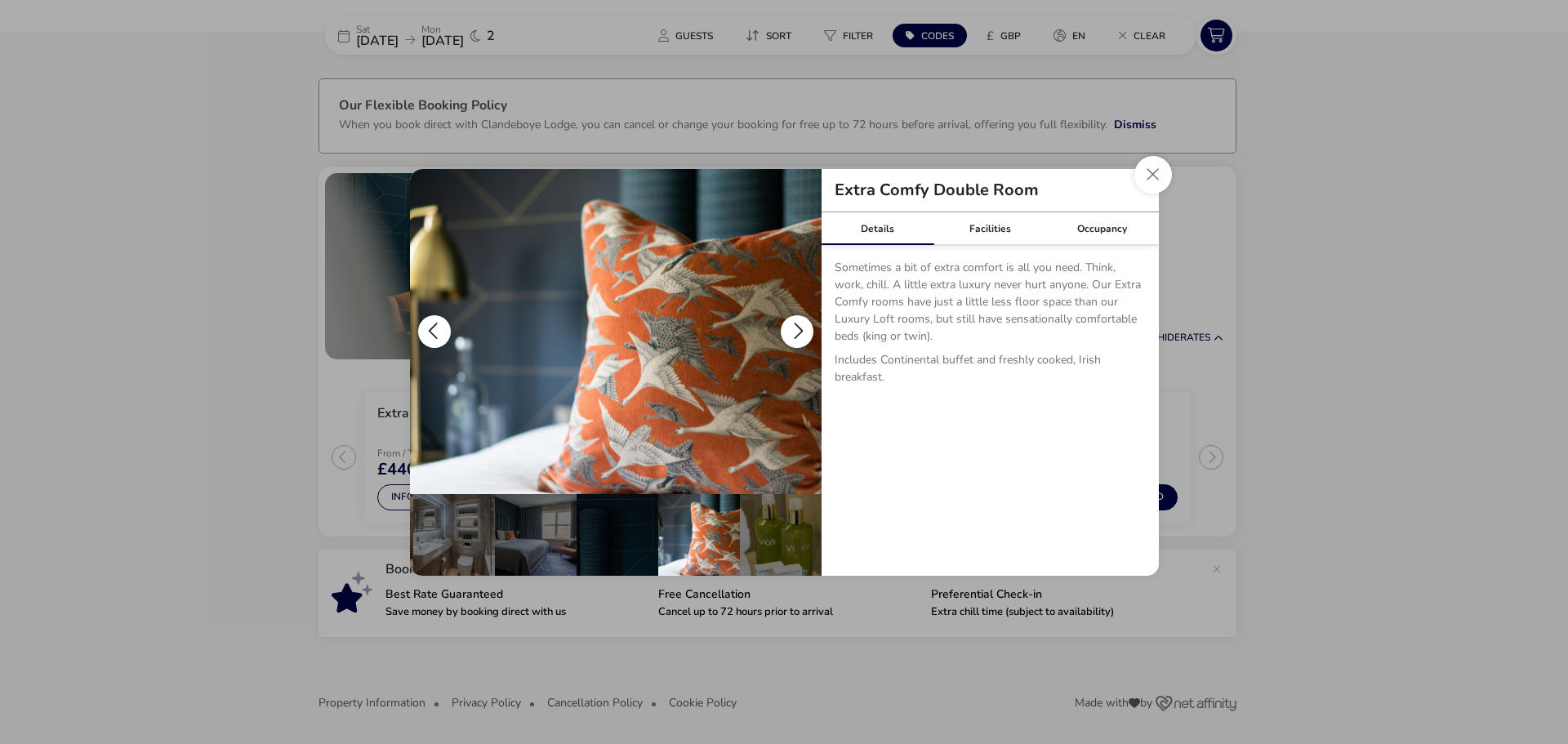
click at [803, 329] on button "details" at bounding box center [797, 332] width 33 height 33
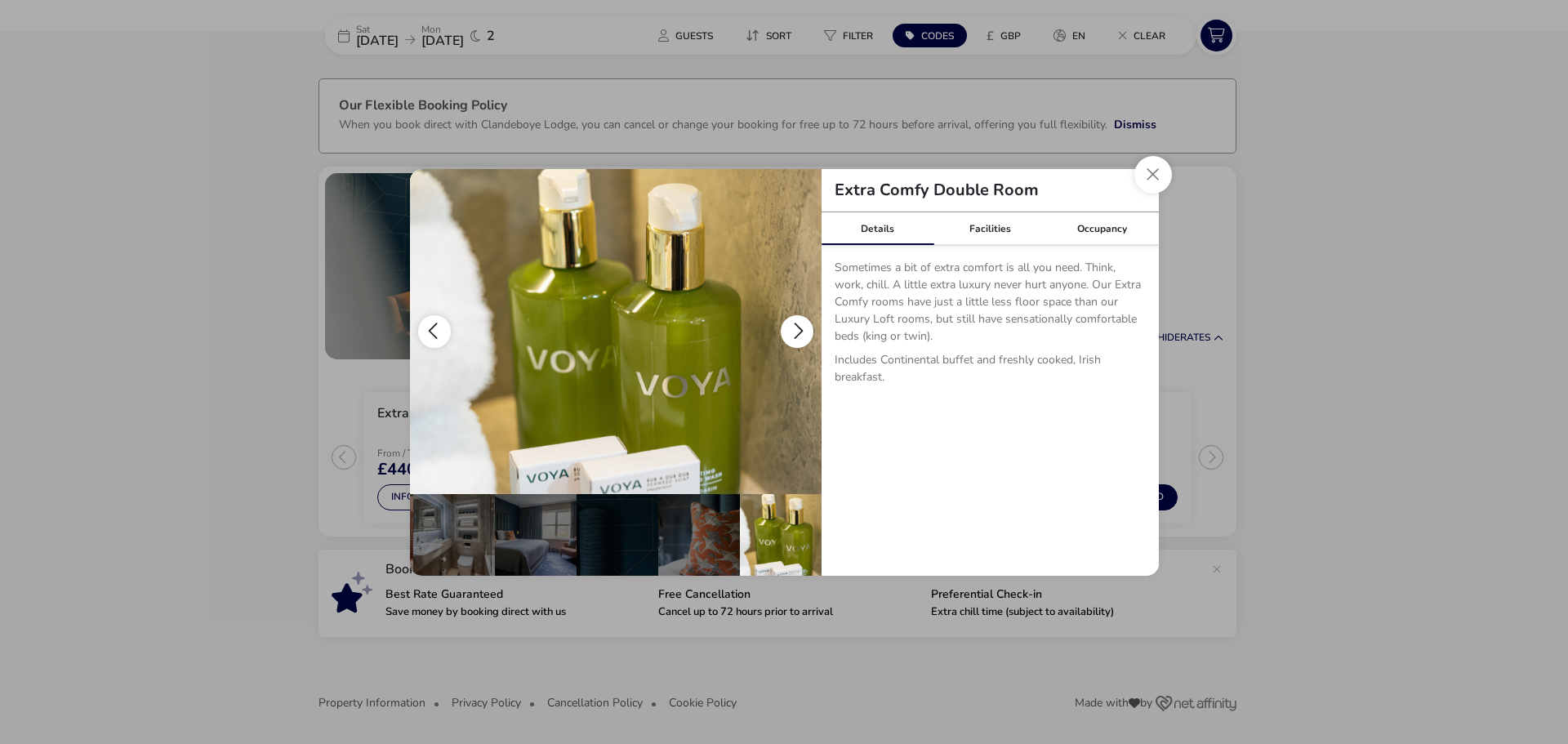
click at [804, 327] on button "details" at bounding box center [797, 332] width 33 height 33
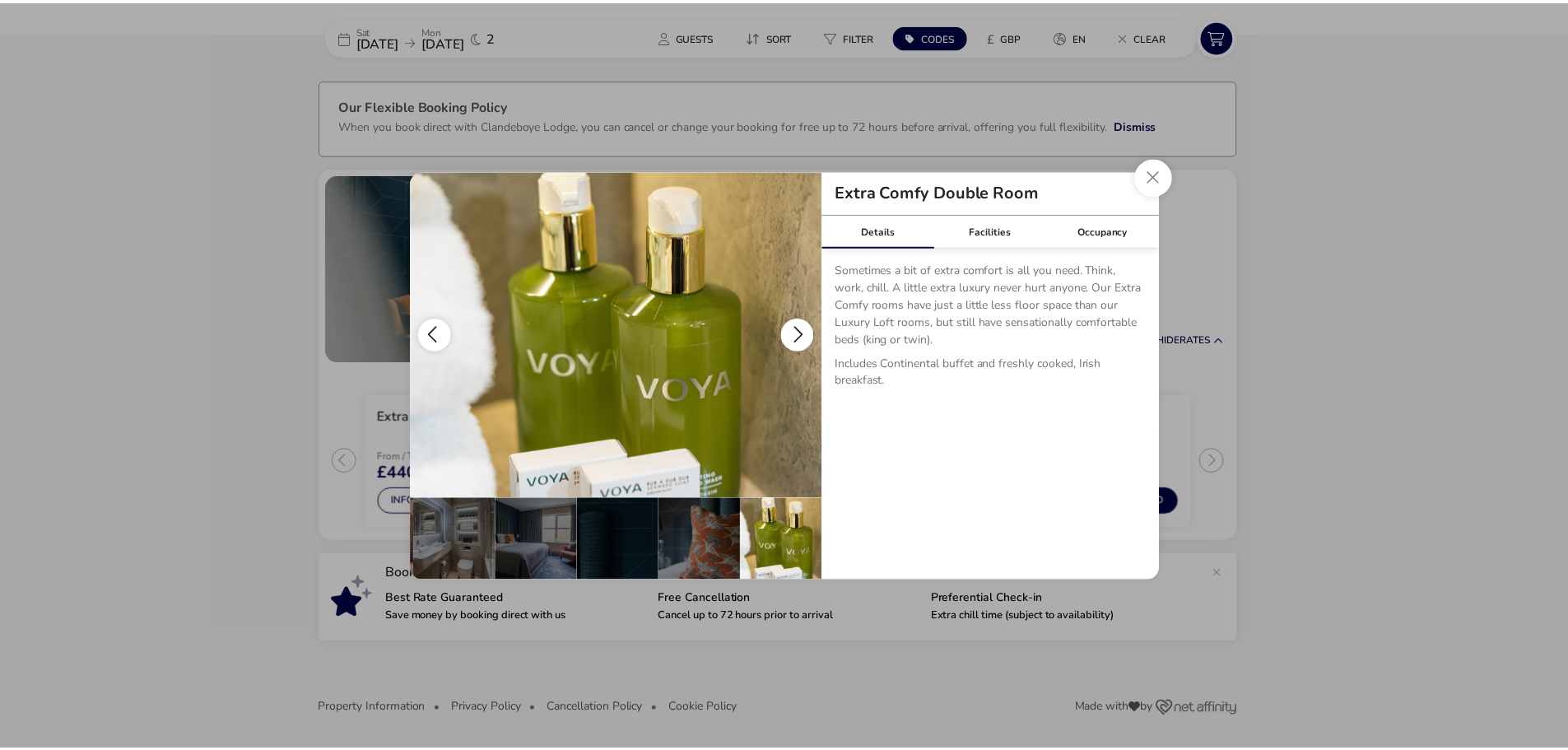
scroll to position [0, 0]
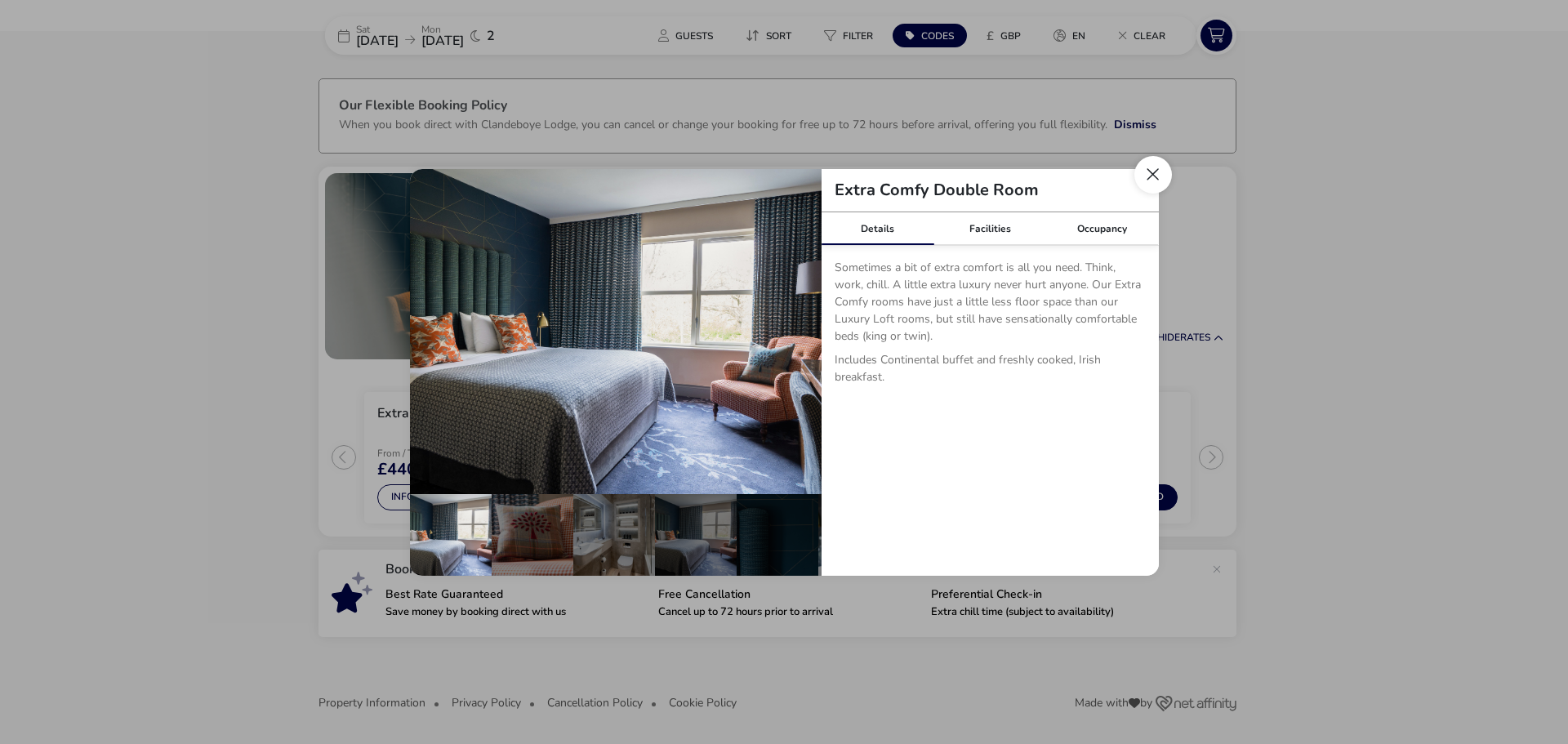
click at [1157, 170] on button "Close dialog" at bounding box center [1152, 174] width 37 height 37
